Goal: Find specific page/section: Find specific page/section

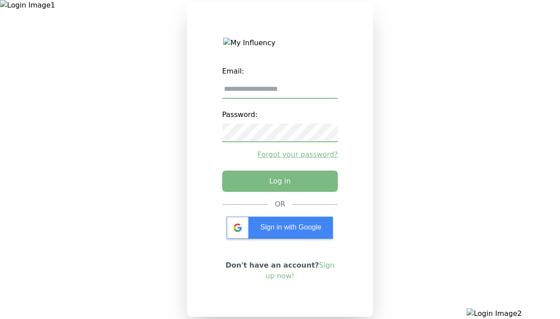
click at [280, 93] on input "email" at bounding box center [280, 89] width 116 height 19
type input "**********"
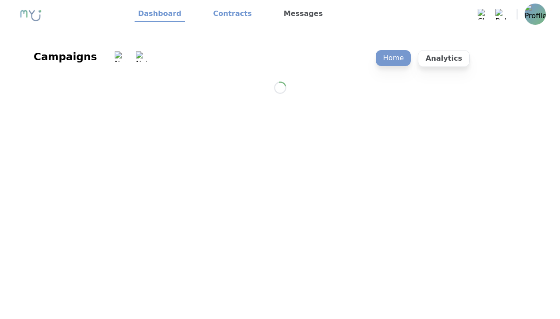
click at [227, 14] on link "Contracts" at bounding box center [233, 14] width 46 height 15
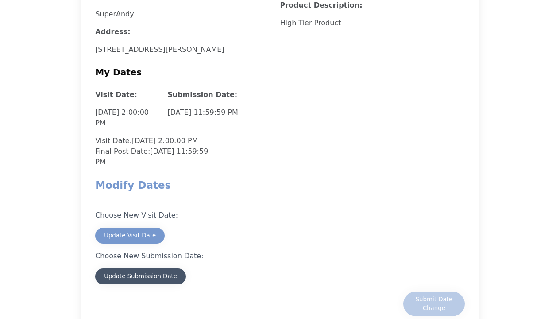
scroll to position [886, 0]
